Goal: Task Accomplishment & Management: Manage account settings

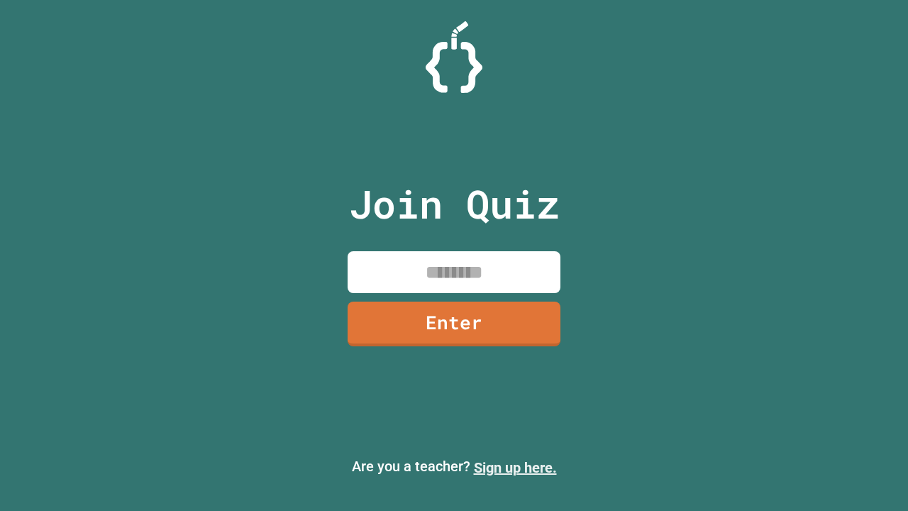
click at [515, 467] on link "Sign up here." at bounding box center [515, 467] width 83 height 17
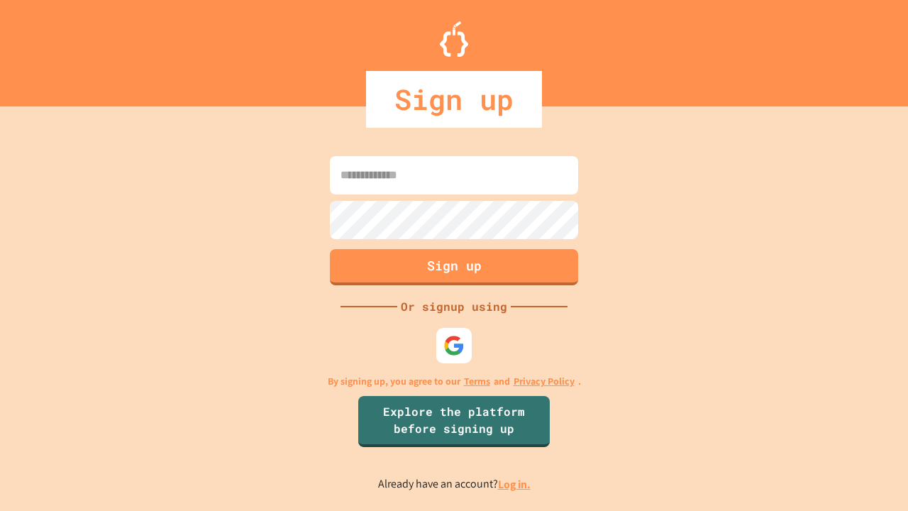
click at [515, 484] on link "Log in." at bounding box center [514, 484] width 33 height 15
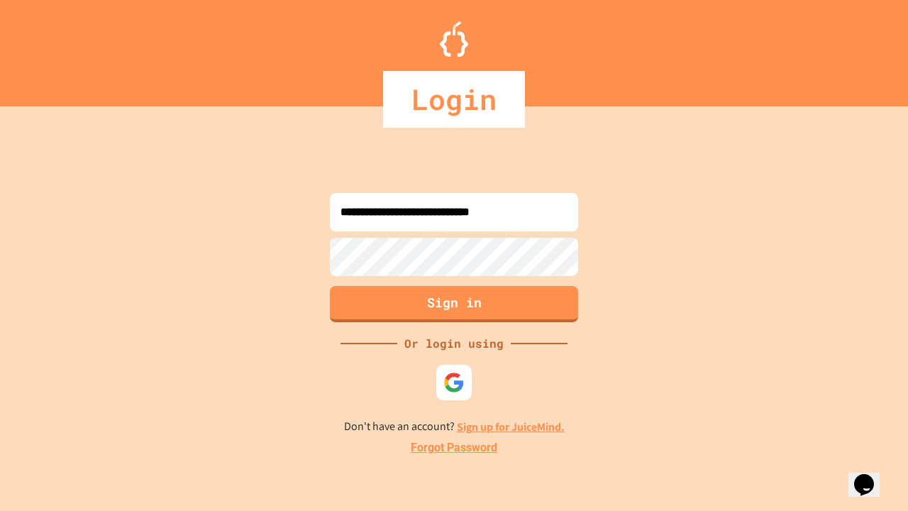
type input "**********"
